Goal: Communication & Community: Answer question/provide support

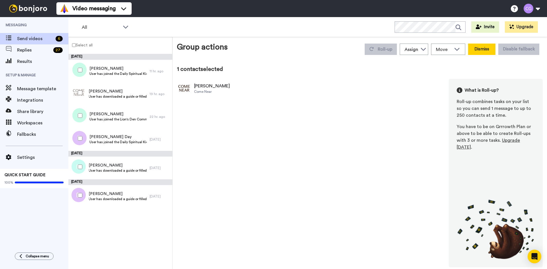
click at [483, 49] on button "Dismiss" at bounding box center [481, 49] width 27 height 11
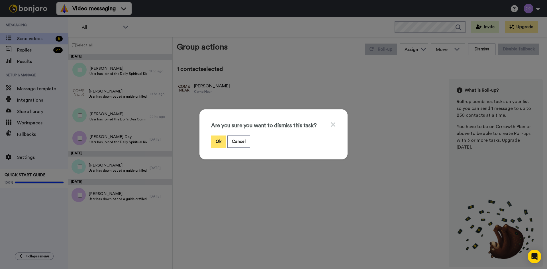
click at [215, 141] on button "Ok" at bounding box center [218, 142] width 15 height 12
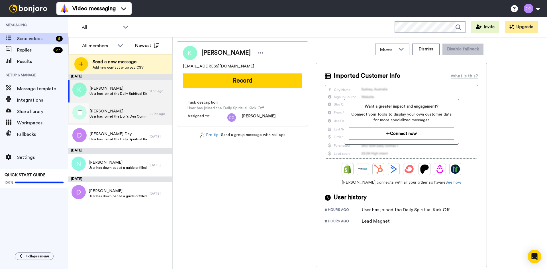
click at [119, 111] on span "Kevin Joy" at bounding box center [117, 112] width 57 height 6
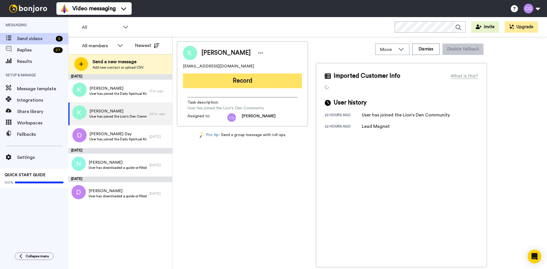
click at [240, 82] on button "Record" at bounding box center [242, 81] width 119 height 15
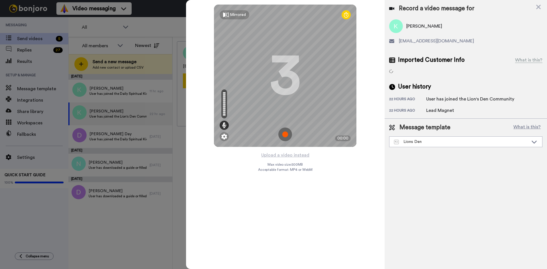
click at [286, 133] on img at bounding box center [285, 135] width 14 height 14
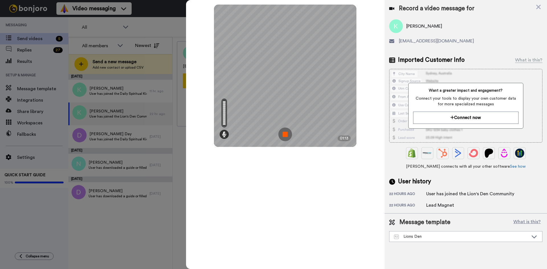
click at [286, 133] on img at bounding box center [285, 135] width 14 height 14
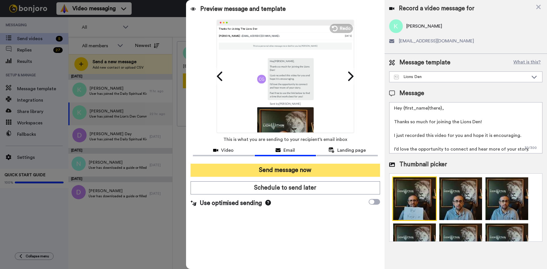
click at [293, 170] on button "Send message now" at bounding box center [285, 170] width 189 height 13
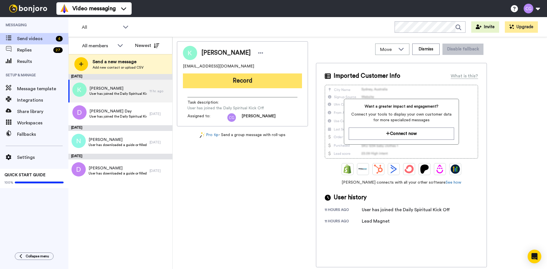
click at [229, 78] on button "Record" at bounding box center [242, 81] width 119 height 15
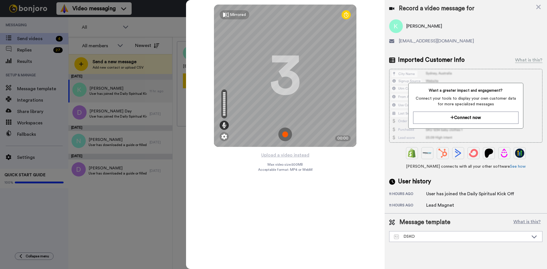
click at [286, 133] on img at bounding box center [285, 135] width 14 height 14
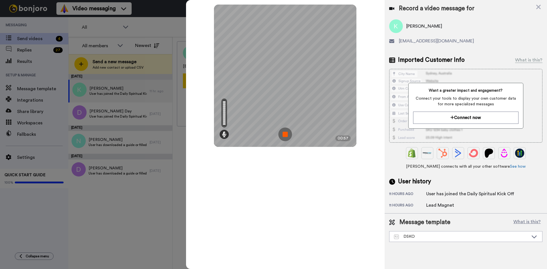
click at [286, 133] on img at bounding box center [285, 135] width 14 height 14
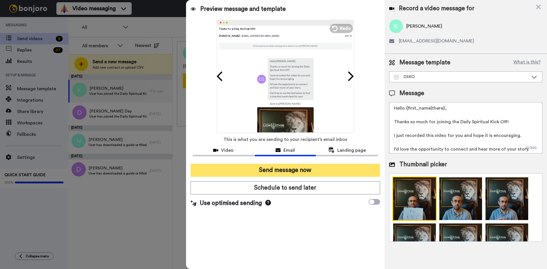
click at [281, 172] on button "Send message now" at bounding box center [285, 170] width 189 height 13
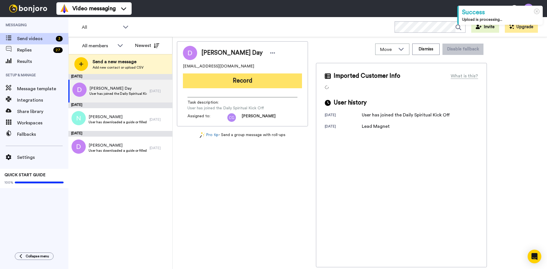
click at [234, 78] on button "Record" at bounding box center [242, 81] width 119 height 15
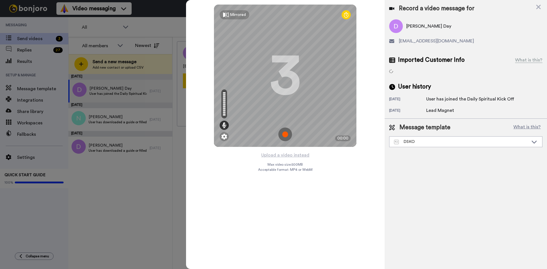
click at [289, 132] on img at bounding box center [285, 135] width 14 height 14
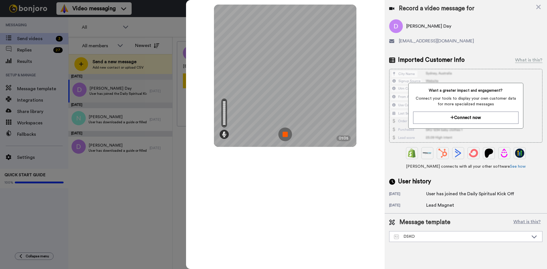
click at [287, 134] on img at bounding box center [285, 135] width 14 height 14
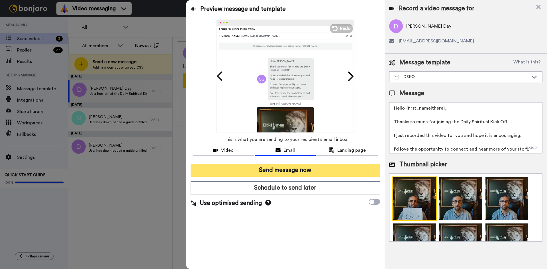
click at [262, 168] on button "Send message now" at bounding box center [285, 170] width 189 height 13
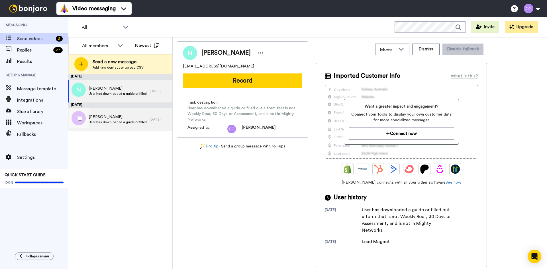
click at [104, 120] on span "User has downloaded a guide or filled out a form that is not Weekly Roar, 30 Da…" at bounding box center [118, 122] width 58 height 5
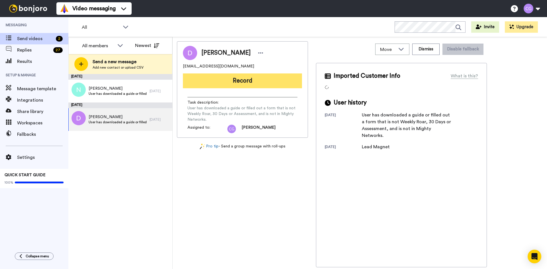
click at [233, 77] on button "Record" at bounding box center [242, 81] width 119 height 15
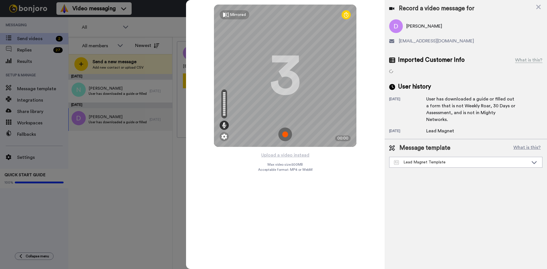
click at [286, 134] on img at bounding box center [285, 135] width 14 height 14
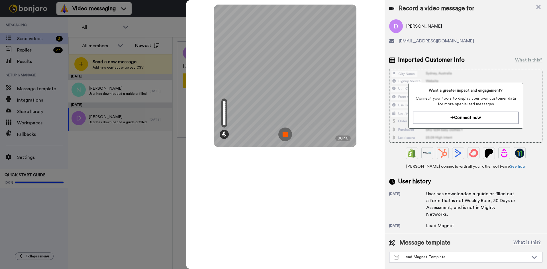
click at [286, 134] on img at bounding box center [285, 135] width 14 height 14
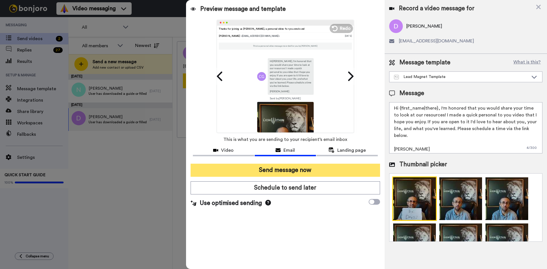
click at [299, 168] on button "Send message now" at bounding box center [285, 170] width 189 height 13
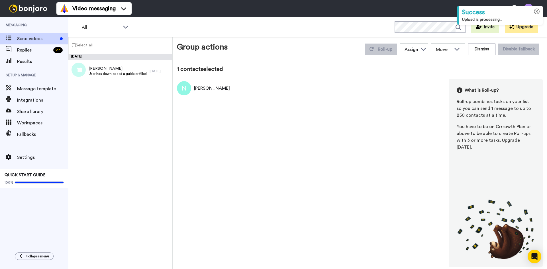
click at [539, 12] on icon at bounding box center [537, 12] width 6 height 6
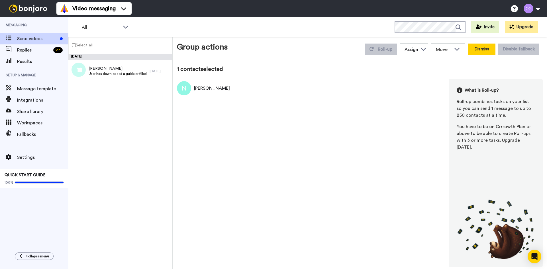
click at [481, 48] on button "Dismiss" at bounding box center [481, 49] width 27 height 11
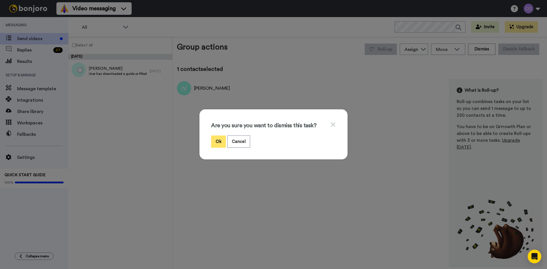
click at [211, 140] on button "Ok" at bounding box center [218, 142] width 15 height 12
